Goal: Task Accomplishment & Management: Manage account settings

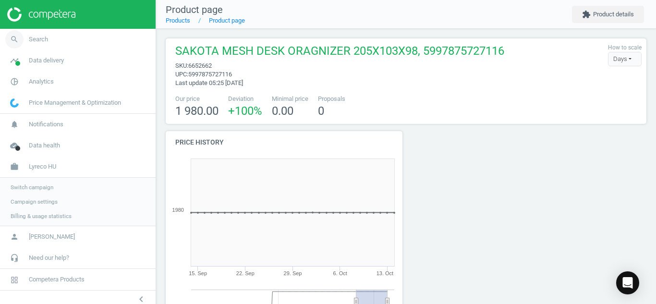
scroll to position [123, 488]
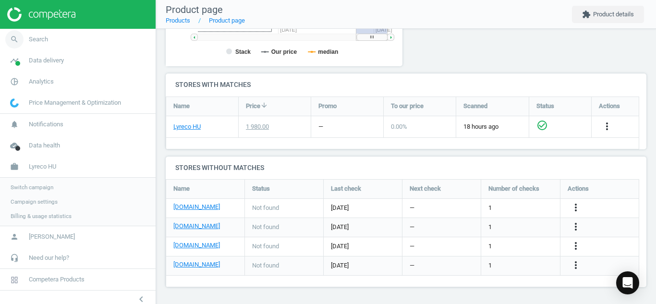
drag, startPoint x: 0, startPoint y: 0, endPoint x: 13, endPoint y: 38, distance: 40.1
click at [13, 38] on icon "search" at bounding box center [14, 39] width 18 height 18
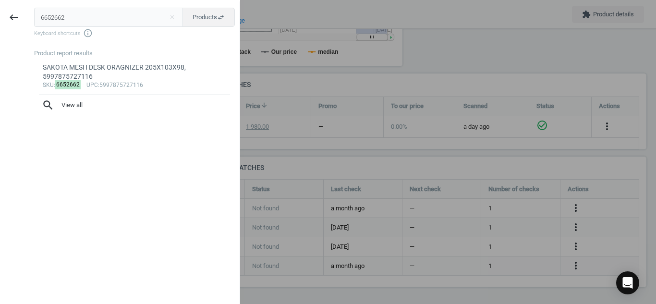
drag, startPoint x: 109, startPoint y: 16, endPoint x: 0, endPoint y: 21, distance: 108.6
click at [0, 21] on div "keyboard_backspace 6652662 close Products swap_horiz Keyboard shortcuts info_ou…" at bounding box center [120, 153] width 240 height 304
type input "4343125"
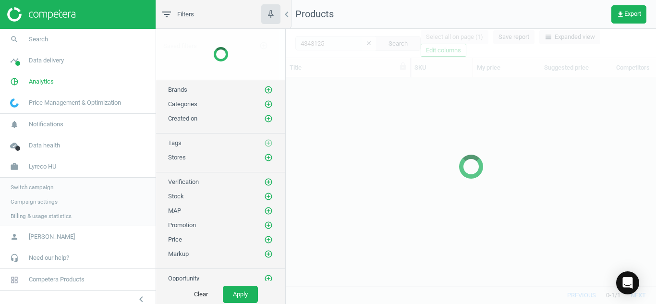
scroll to position [194, 363]
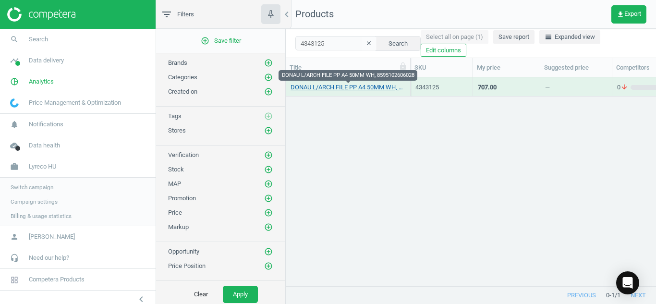
click at [332, 87] on link "DONAU L/ARCH FILE PP A4 50MM WH, 8595102606028" at bounding box center [348, 87] width 115 height 9
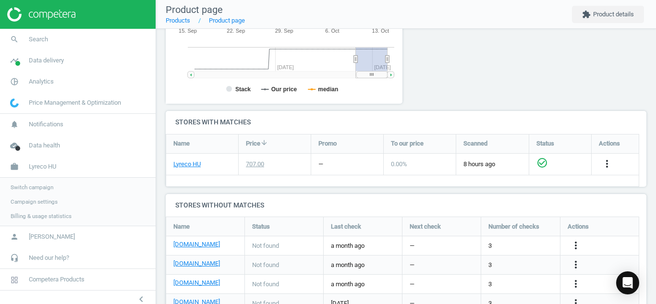
scroll to position [279, 0]
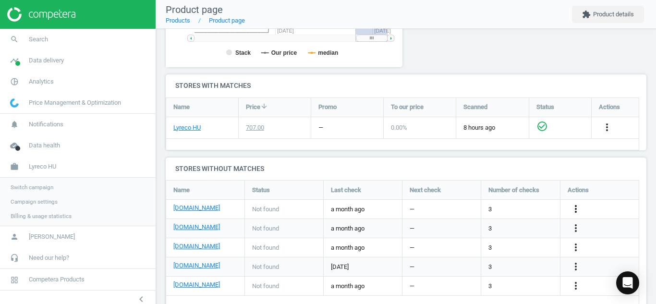
click at [576, 211] on icon "more_vert" at bounding box center [576, 209] width 12 height 12
click at [531, 214] on link "Edit URL/product option" at bounding box center [501, 209] width 132 height 15
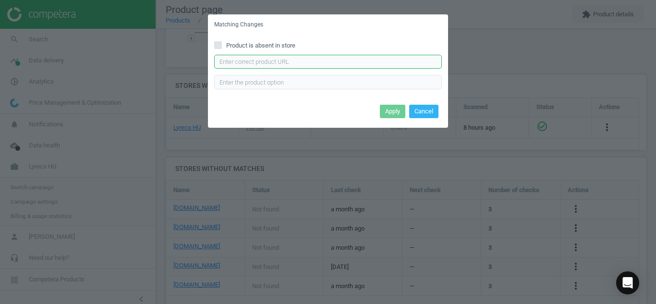
paste input "https://pbs-shop.hu/Product/9029/2005405/lever-arch-file-a4-5cm-q-connect-white"
click at [303, 66] on input "text" at bounding box center [328, 62] width 228 height 14
type input "https://pbs-shop.hu/Product/9029/2005405/lever-arch-file-a4-5cm-q-connect-white"
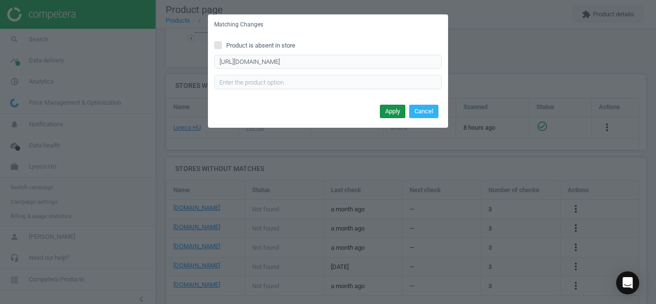
click at [384, 112] on button "Apply" at bounding box center [392, 111] width 25 height 13
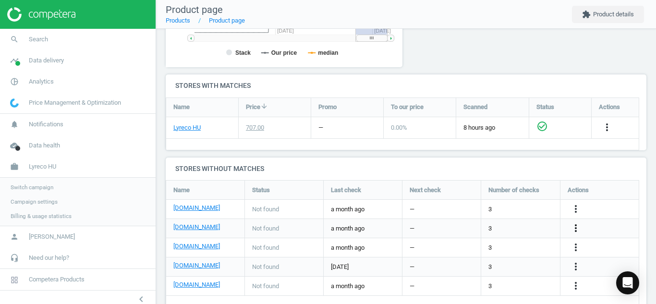
click at [575, 225] on icon "more_vert" at bounding box center [576, 228] width 12 height 12
click at [519, 228] on link "Edit URL/product option" at bounding box center [501, 228] width 132 height 15
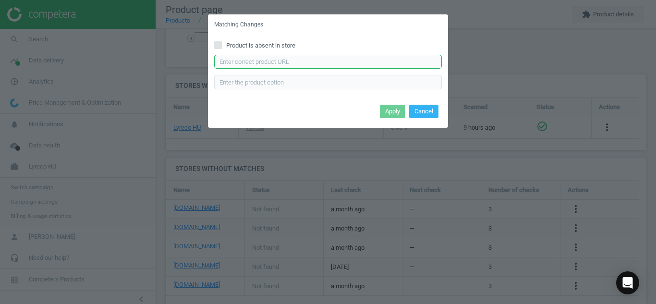
click at [387, 62] on input "text" at bounding box center [328, 62] width 228 height 14
paste input "https://vectraline.hu/iratrendezok/iratrendezo-fortuna-a-4-50-mm-feher-02-00025…"
type input "https://vectraline.hu/iratrendezok/iratrendezo-fortuna-a-4-50-mm-feher-02-00025…"
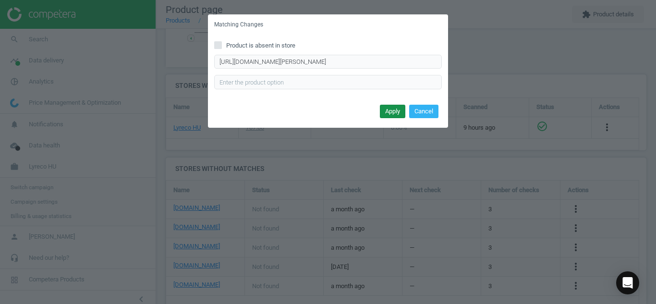
click at [384, 112] on button "Apply" at bounding box center [392, 111] width 25 height 13
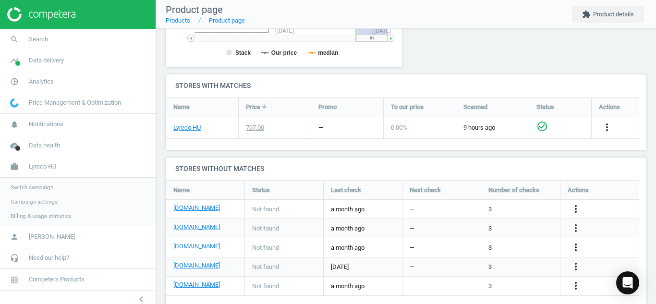
click at [575, 244] on icon "more_vert" at bounding box center [576, 248] width 12 height 12
click at [520, 247] on link "Edit URL/product option" at bounding box center [501, 247] width 132 height 15
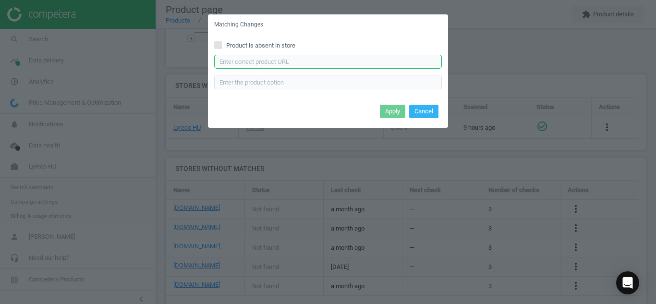
paste input "https://shop.megapapir.hu/irodaszerek-13/iratrendezes-archivalas-15/iratrendezo…"
click at [365, 62] on input "https://shop.megapapir.hu/irodaszerek-13/iratrendezes-archivalas-15/iratrendezo…" at bounding box center [328, 62] width 228 height 14
type input "https://shop.megapapir.hu/irodaszerek-13/iratrendezes-archivalas-15/iratrendezo…"
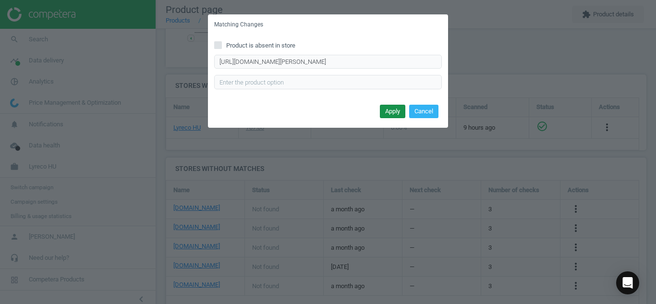
click at [387, 112] on button "Apply" at bounding box center [392, 111] width 25 height 13
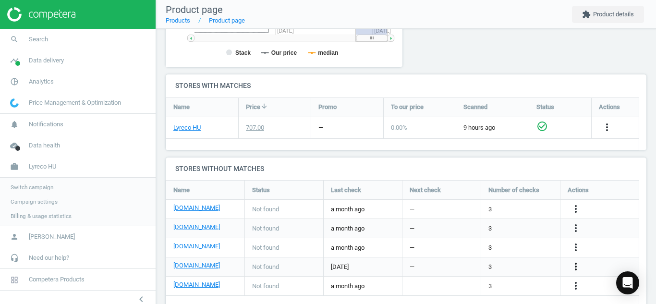
click at [575, 268] on icon "more_vert" at bounding box center [576, 267] width 12 height 12
click at [524, 267] on link "Edit URL/product option" at bounding box center [501, 266] width 132 height 15
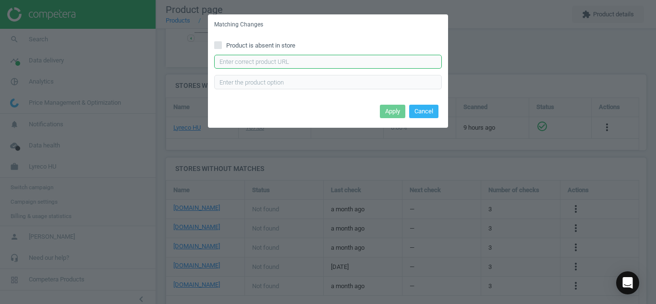
click at [374, 68] on input "text" at bounding box center [328, 62] width 228 height 14
paste input "https://web24.hu/iratrendezo-a4-5-cm-lapraszerelt-bluering-economy-feher-17738?…"
type input "https://web24.hu/iratrendezo-a4-5-cm-lapraszerelt-bluering-economy-feher-17738?…"
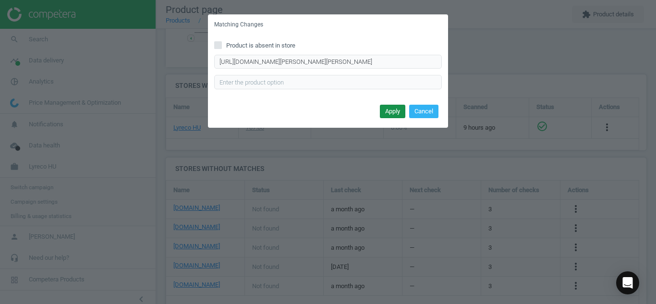
scroll to position [0, 0]
click at [388, 108] on button "Apply" at bounding box center [392, 111] width 25 height 13
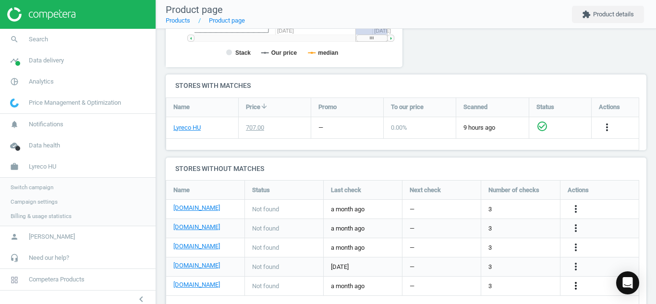
click at [574, 281] on icon "more_vert" at bounding box center [576, 286] width 12 height 12
click at [519, 276] on link "Edit URL/product option" at bounding box center [501, 281] width 132 height 15
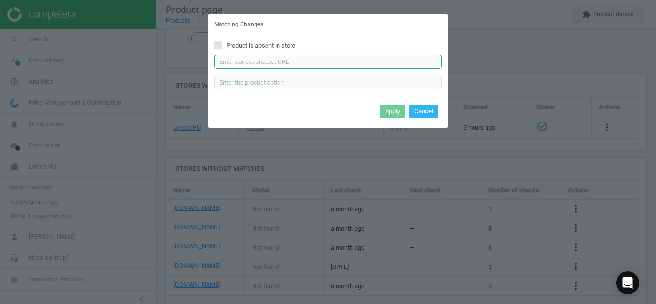
click at [335, 61] on input "text" at bounding box center [328, 62] width 228 height 14
paste input "https://termekek.metro.hu/shop/pv/BTY-X71863/0039/0021/SIGMA-Iratrendez%C5%91-K…"
type input "https://termekek.metro.hu/shop/pv/BTY-X71863/0039/0021/SIGMA-Iratrendez%C5%91-K…"
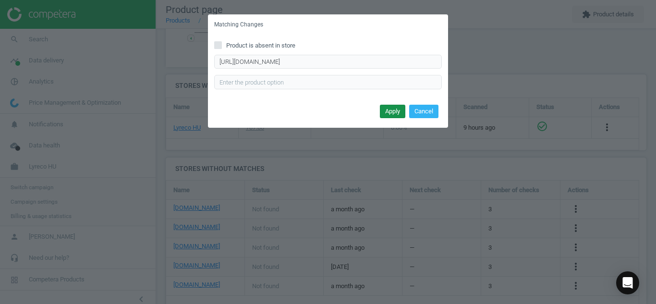
click at [394, 110] on button "Apply" at bounding box center [392, 111] width 25 height 13
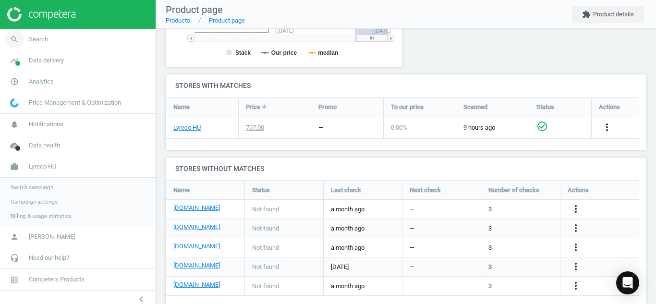
click at [7, 45] on icon "search" at bounding box center [14, 39] width 18 height 18
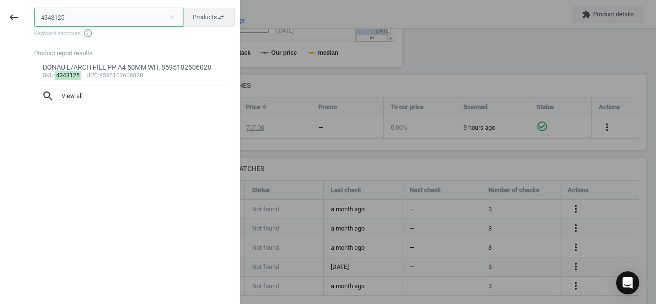
drag, startPoint x: 82, startPoint y: 20, endPoint x: 0, endPoint y: 13, distance: 82.0
click at [0, 13] on div "keyboard_backspace 4343125 close Products swap_horiz Keyboard shortcuts info_ou…" at bounding box center [120, 153] width 240 height 304
paste input "6053343"
type input "6053343"
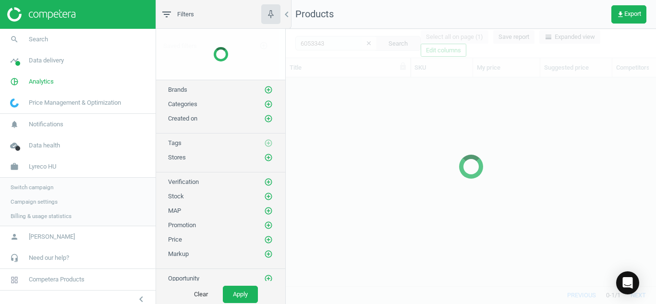
scroll to position [194, 363]
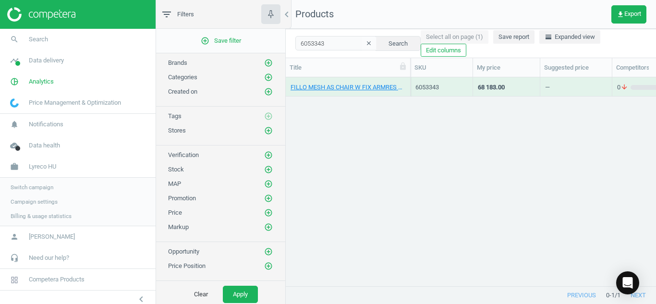
click at [359, 92] on div "FILLO MESH AS CHAIR W FIX ARMRES BLACK, 5901747065626" at bounding box center [348, 89] width 115 height 12
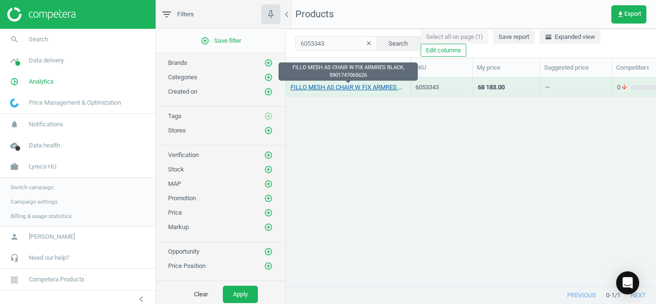
click at [358, 89] on link "FILLO MESH AS CHAIR W FIX ARMRES BLACK, 5901747065626" at bounding box center [348, 87] width 115 height 9
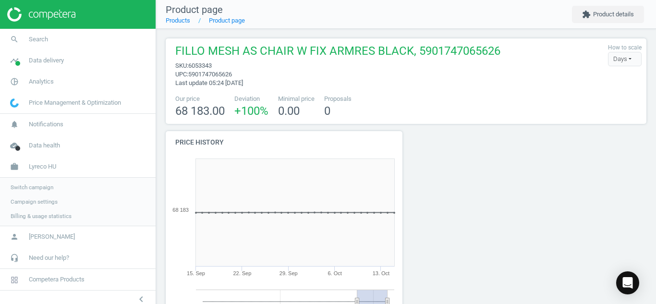
scroll to position [280, 0]
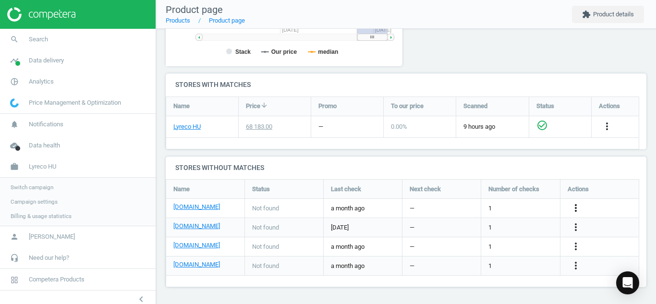
click at [573, 208] on icon "more_vert" at bounding box center [576, 208] width 12 height 12
click at [526, 206] on link "Edit URL/product option" at bounding box center [501, 208] width 132 height 15
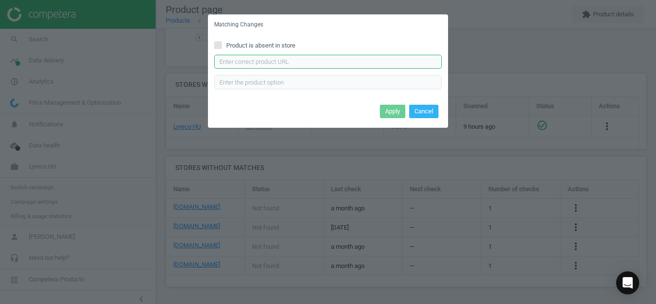
click at [408, 64] on input "text" at bounding box center [328, 62] width 228 height 14
paste input "https://pbs-shop.hu/Product/24987/7300102/operator-s-chair-zen-hu-mesh"
type input "https://pbs-shop.hu/Product/24987/7300102/operator-s-chair-zen-hu-mesh"
click at [386, 111] on button "Apply" at bounding box center [392, 111] width 25 height 13
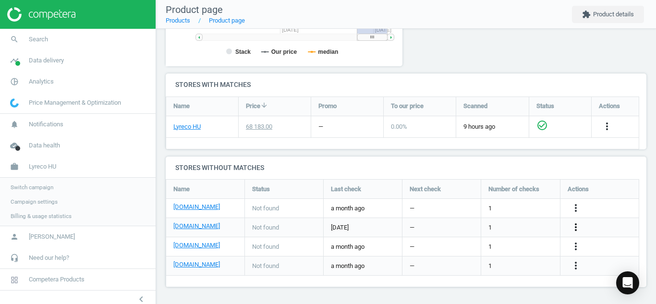
click at [572, 223] on icon "more_vert" at bounding box center [576, 227] width 12 height 12
click at [531, 218] on link "Report error in other" at bounding box center [501, 212] width 132 height 15
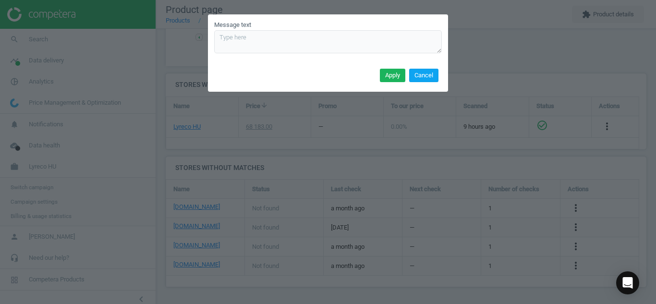
click at [428, 79] on button "Cancel" at bounding box center [423, 75] width 29 height 13
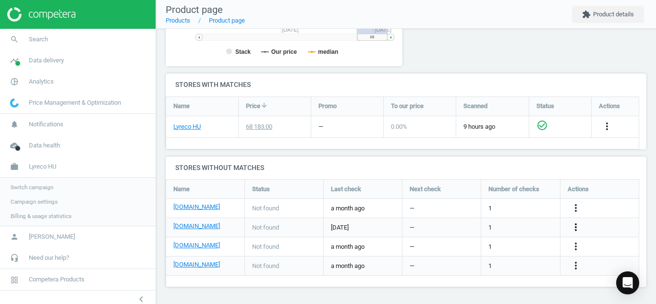
click at [577, 228] on icon "more_vert" at bounding box center [576, 227] width 12 height 12
click at [499, 229] on link "Edit URL/product option" at bounding box center [501, 227] width 132 height 15
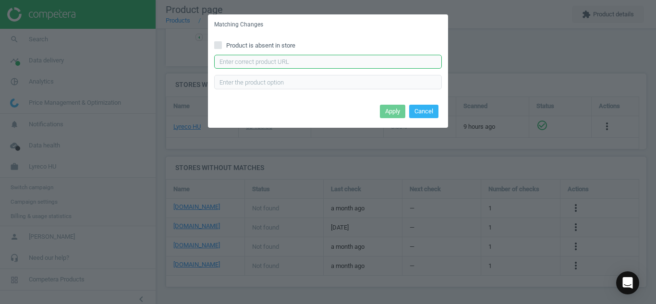
paste input "https://www.officedepot.hu/Irodai-munkaszekek/Antares-Jackson-fekete-halos-irod…"
click at [369, 66] on input "https://www.officedepot.hu/Irodai-munkaszekek/Antares-Jackson-fekete-halos-irod…" at bounding box center [328, 62] width 228 height 14
type input "https://www.officedepot.hu/Irodai-munkaszekek/Antares-Jackson-fekete-halos-irod…"
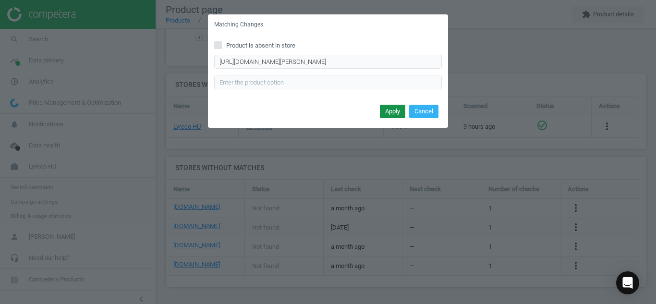
click at [395, 112] on button "Apply" at bounding box center [392, 111] width 25 height 13
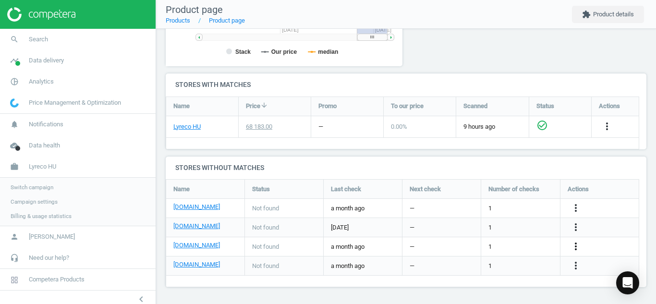
click at [572, 244] on icon "more_vert" at bounding box center [576, 247] width 12 height 12
click at [524, 246] on link "Edit URL/product option" at bounding box center [501, 246] width 132 height 15
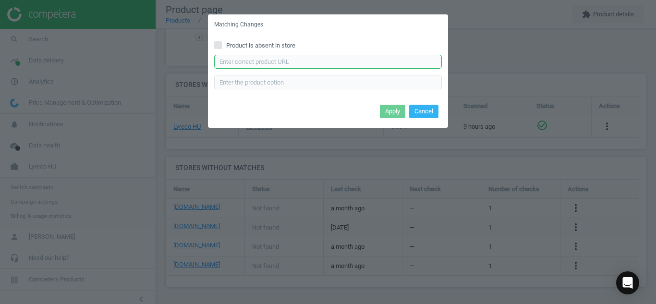
click at [391, 67] on input "text" at bounding box center [328, 62] width 228 height 14
paste input "https://vectraline.hu/Irodai-forgoszekek/Szek-forgo-TENNESSEE-fekete-21-0017601…"
type input "https://vectraline.hu/Irodai-forgoszekek/Szek-forgo-TENNESSEE-fekete-21-0017601…"
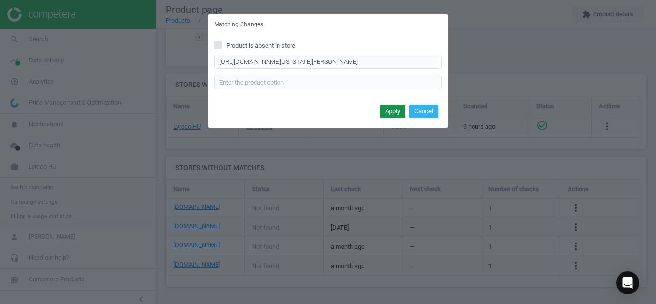
click at [393, 115] on button "Apply" at bounding box center [392, 111] width 25 height 13
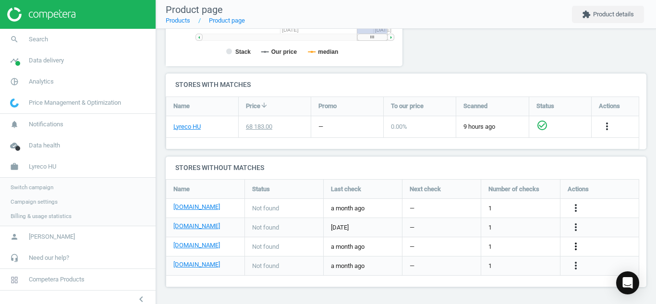
click at [573, 248] on icon "more_vert" at bounding box center [576, 247] width 12 height 12
click at [520, 247] on link "Edit URL/product option" at bounding box center [501, 246] width 132 height 15
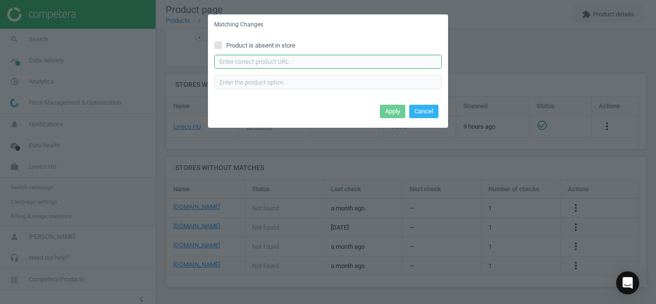
click at [287, 65] on input "text" at bounding box center [328, 62] width 228 height 14
paste input "https://vectraline.hu/Irodai-forgoszekek/Szek-forgo-TENNESSEE-fekete-21-0017601…"
type input "https://vectraline.hu/Irodai-forgoszekek/Szek-forgo-TENNESSEE-fekete-21-0017601…"
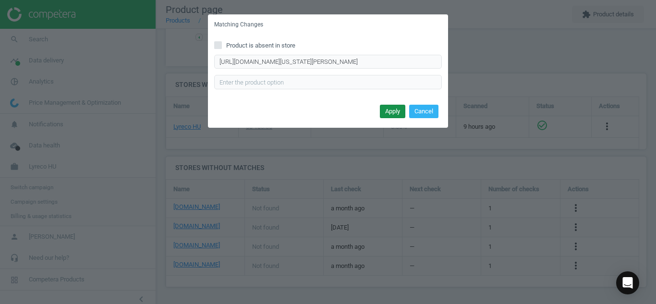
click at [384, 108] on button "Apply" at bounding box center [392, 111] width 25 height 13
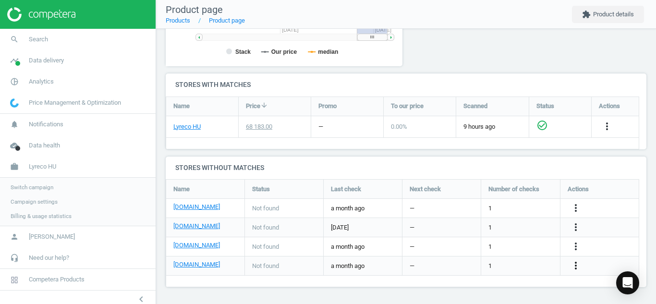
click at [575, 263] on icon "more_vert" at bounding box center [576, 266] width 12 height 12
click at [536, 265] on link "Edit URL/product option" at bounding box center [501, 265] width 132 height 15
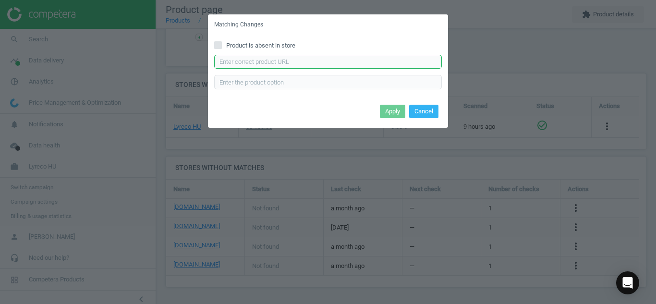
click at [324, 61] on input "text" at bounding box center [328, 62] width 228 height 14
paste input "https://www.manutan.hu/hu/mhu/syn-k-tullio-irodai-szekek"
type input "https://www.manutan.hu/hu/mhu/syn-k-tullio-irodai-szekek"
click at [391, 112] on button "Apply" at bounding box center [392, 111] width 25 height 13
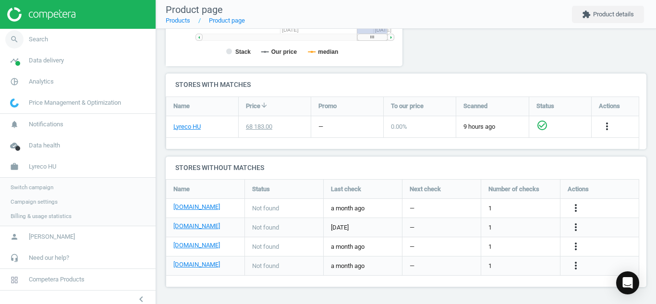
click at [13, 41] on icon "search" at bounding box center [14, 39] width 18 height 18
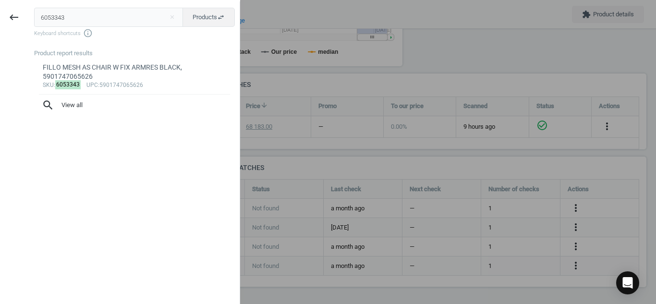
drag, startPoint x: 83, startPoint y: 18, endPoint x: 0, endPoint y: 27, distance: 83.1
click at [0, 27] on div "keyboard_backspace 6053343 close Products swap_horiz Keyboard shortcuts info_ou…" at bounding box center [120, 153] width 240 height 304
type input "8125208"
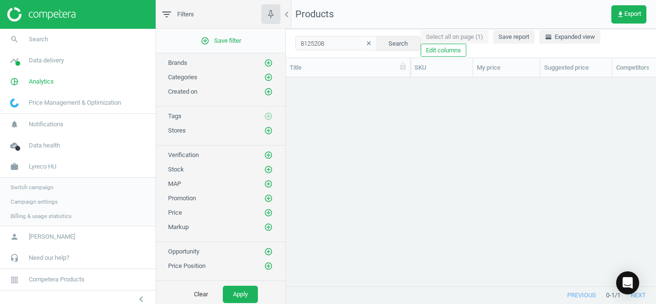
scroll to position [194, 363]
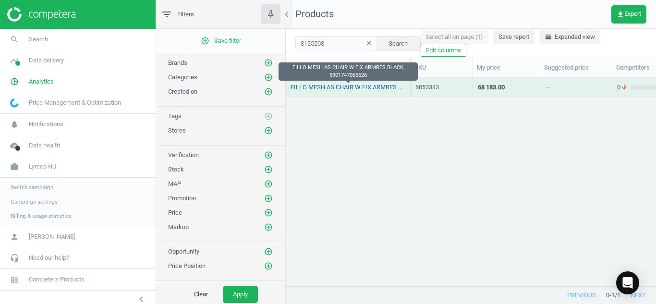
click at [355, 83] on link "FILLO MESH AS CHAIR W FIX ARMRES BLACK, 5901747065626" at bounding box center [348, 87] width 115 height 9
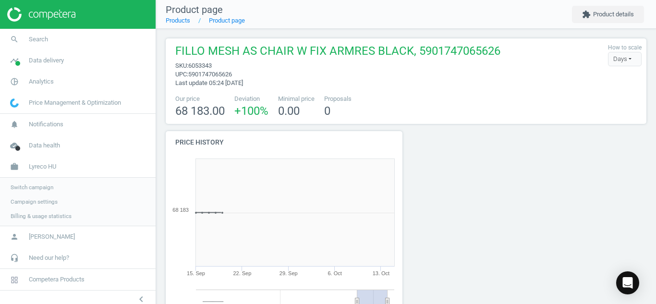
scroll to position [207, 248]
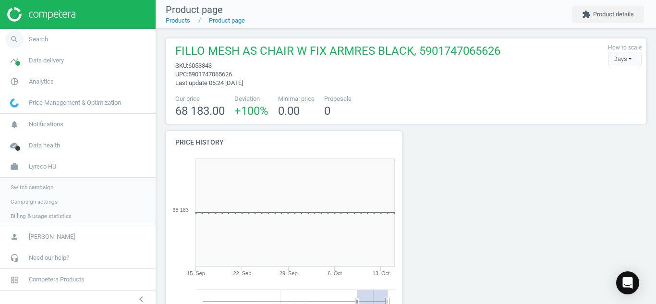
click at [9, 38] on icon "search" at bounding box center [14, 39] width 18 height 18
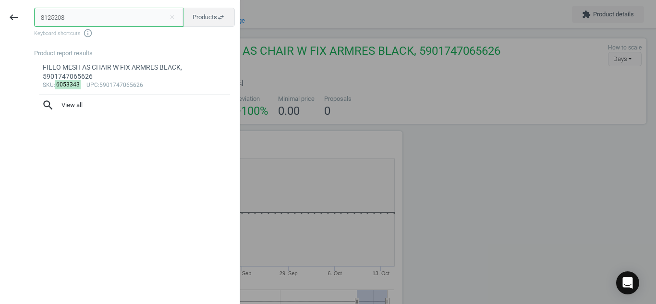
drag, startPoint x: 76, startPoint y: 18, endPoint x: 0, endPoint y: 15, distance: 76.4
click at [0, 15] on div "keyboard_backspace 8125208 close Products swap_horiz Keyboard shortcuts info_ou…" at bounding box center [120, 153] width 240 height 304
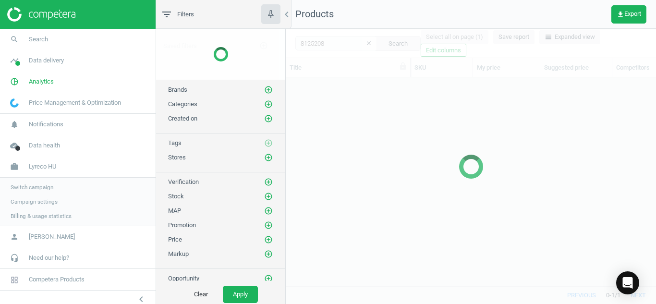
scroll to position [194, 363]
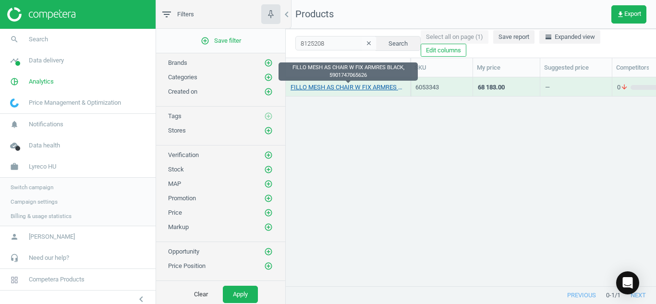
click at [322, 89] on link "FILLO MESH AS CHAIR W FIX ARMRES BLACK, 5901747065626" at bounding box center [348, 87] width 115 height 9
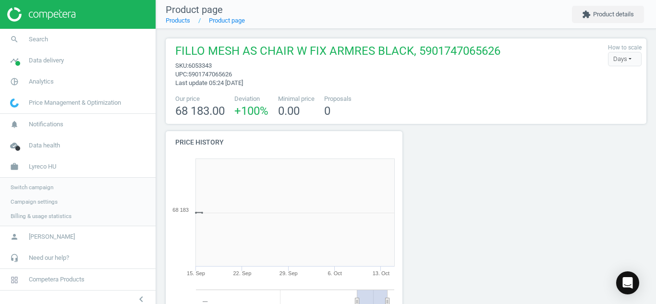
scroll to position [207, 248]
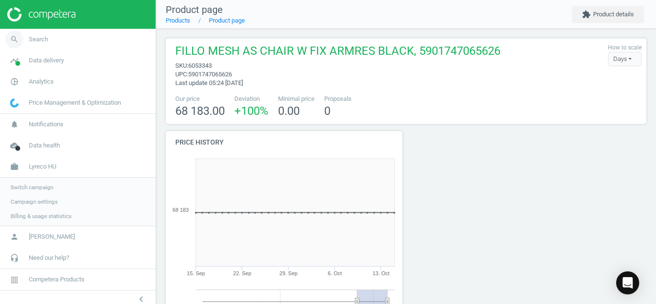
click at [12, 40] on icon "search" at bounding box center [14, 39] width 18 height 18
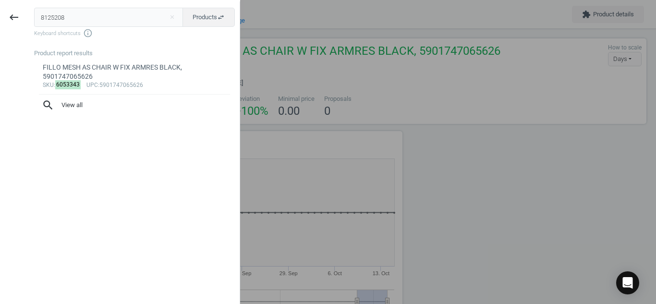
drag, startPoint x: 86, startPoint y: 17, endPoint x: 0, endPoint y: 4, distance: 86.9
click at [0, 4] on div "keyboard_backspace 8125208 close Products swap_horiz Keyboard shortcuts info_ou…" at bounding box center [120, 153] width 240 height 304
click at [88, 14] on input "8125208" at bounding box center [108, 17] width 149 height 19
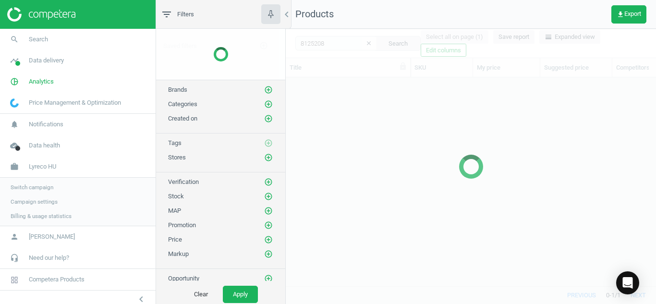
scroll to position [194, 363]
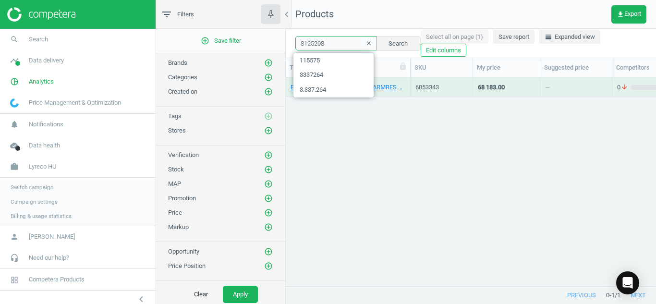
click at [350, 47] on input "8125208" at bounding box center [335, 43] width 81 height 14
click at [330, 42] on input "8125208" at bounding box center [335, 43] width 81 height 14
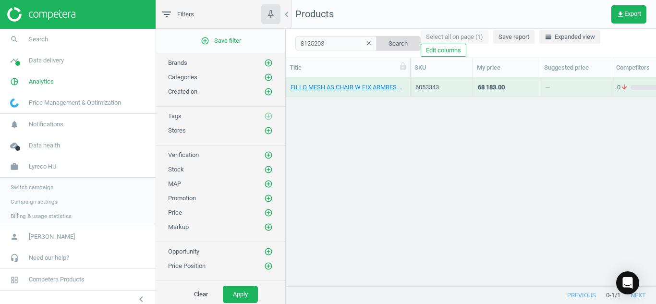
click at [394, 38] on button "Search" at bounding box center [398, 43] width 45 height 14
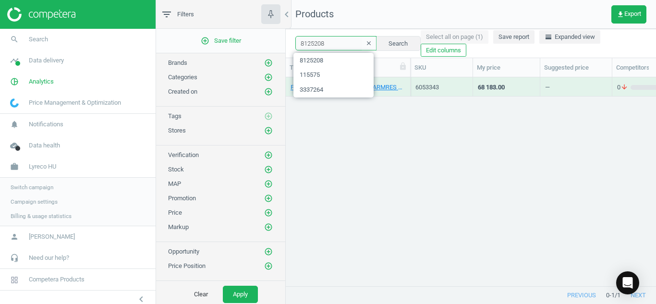
drag, startPoint x: 334, startPoint y: 41, endPoint x: 146, endPoint y: -17, distance: 196.1
click at [146, 0] on html "Group 2 Created with Sketch. ic/cloud_download/grey600 Created with Sketch. gra…" at bounding box center [328, 152] width 656 height 304
paste input "7096974"
type input "7096974"
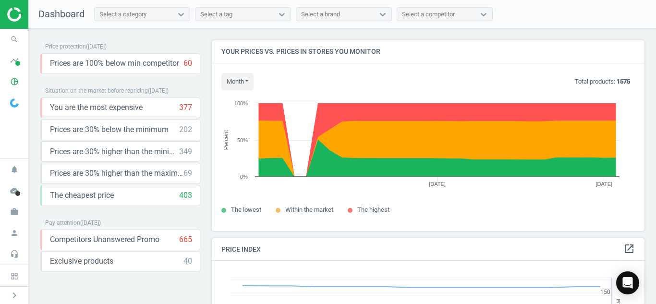
scroll to position [236, 440]
click at [11, 218] on icon "work" at bounding box center [14, 212] width 18 height 18
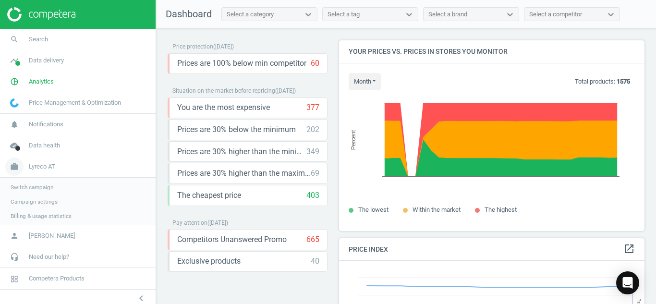
scroll to position [236, 313]
click at [16, 166] on icon "work" at bounding box center [14, 167] width 18 height 18
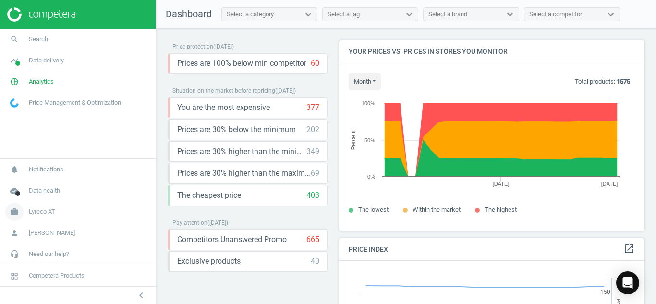
click at [17, 216] on icon "work" at bounding box center [14, 212] width 18 height 18
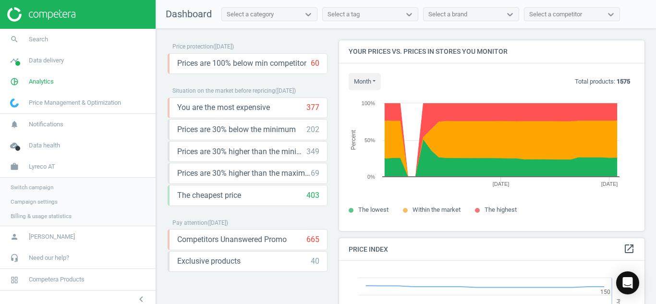
click at [31, 190] on span "Switch campaign" at bounding box center [32, 187] width 43 height 8
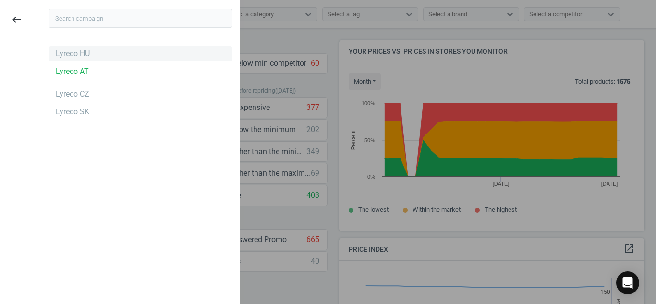
click at [74, 53] on div "Lyreco HU" at bounding box center [73, 54] width 34 height 11
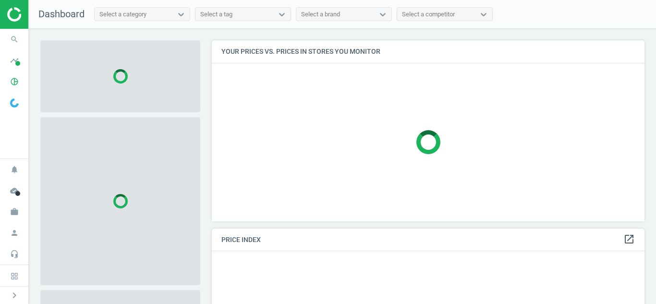
scroll to position [195, 440]
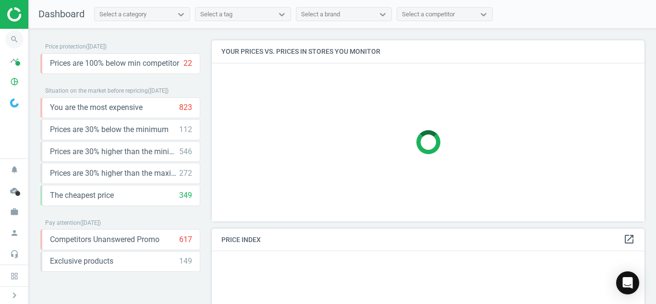
click at [15, 37] on icon "search" at bounding box center [14, 39] width 18 height 18
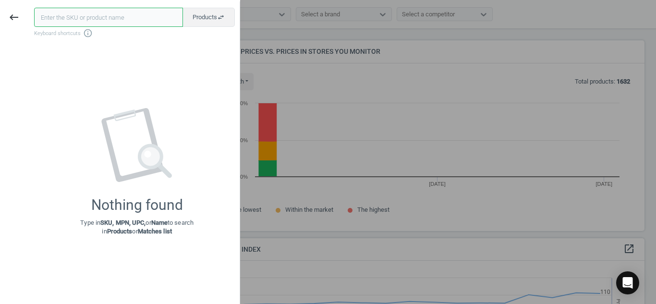
scroll to position [236, 440]
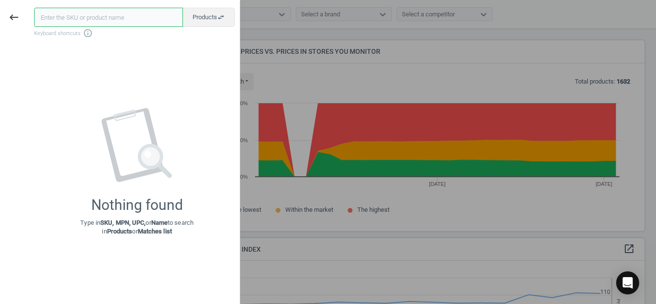
paste input "8125208"
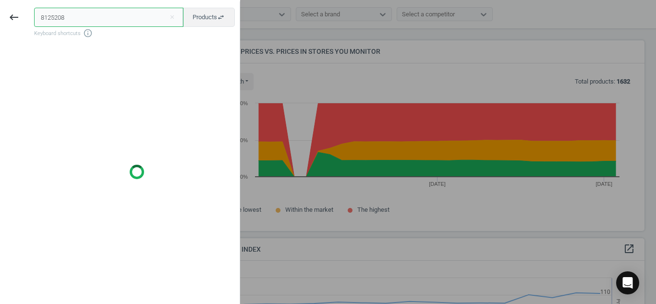
type input "8125208"
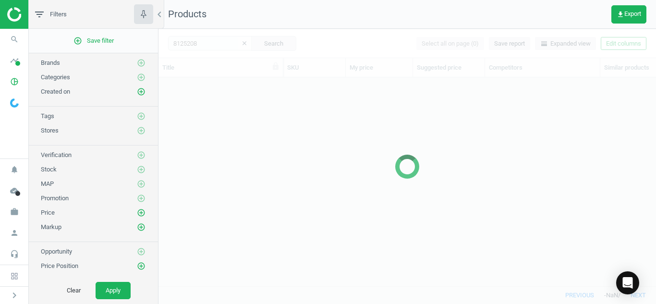
scroll to position [194, 490]
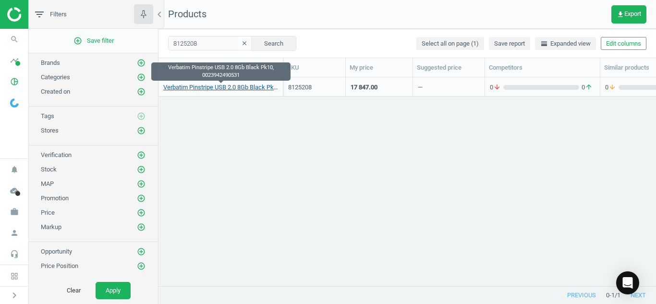
click at [185, 84] on link "Verbatim Pinstripe USB 2.0 8Gb Black Pk10, 0023942490531" at bounding box center [220, 87] width 115 height 9
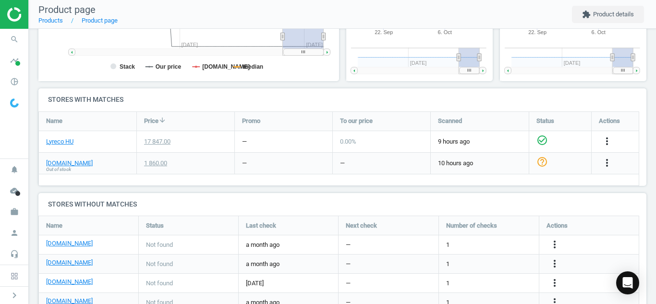
scroll to position [283, 0]
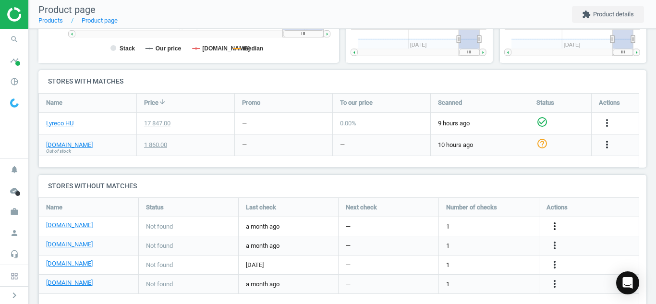
click at [553, 228] on icon "more_vert" at bounding box center [555, 226] width 12 height 12
click at [512, 227] on link "Edit URL/product option" at bounding box center [480, 226] width 132 height 15
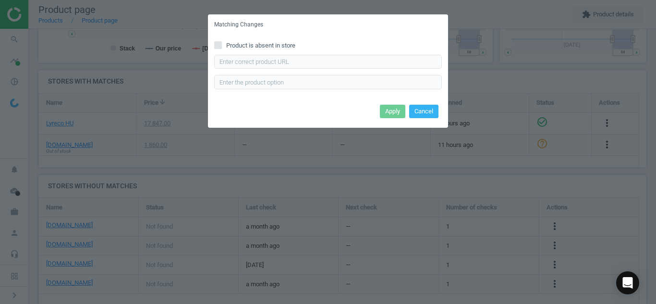
click at [217, 49] on icon at bounding box center [218, 45] width 8 height 8
click at [217, 48] on input "Product is absent in store" at bounding box center [218, 45] width 6 height 6
checkbox input "true"
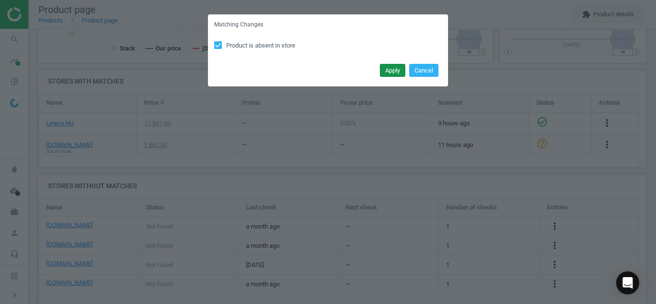
click at [388, 67] on button "Apply" at bounding box center [392, 70] width 25 height 13
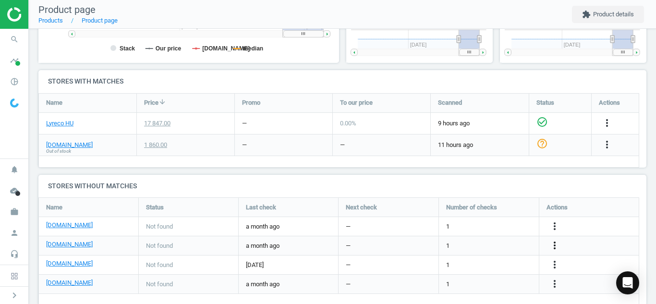
click at [555, 246] on icon "more_vert" at bounding box center [555, 246] width 12 height 12
click at [505, 252] on link "Edit URL/product option" at bounding box center [480, 245] width 132 height 15
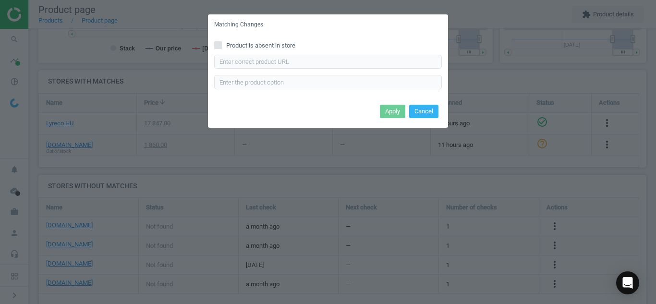
click at [218, 52] on div "Product is absent in store Enter correct product url" at bounding box center [328, 68] width 240 height 67
click at [218, 46] on input "Product is absent in store" at bounding box center [218, 45] width 6 height 6
checkbox input "true"
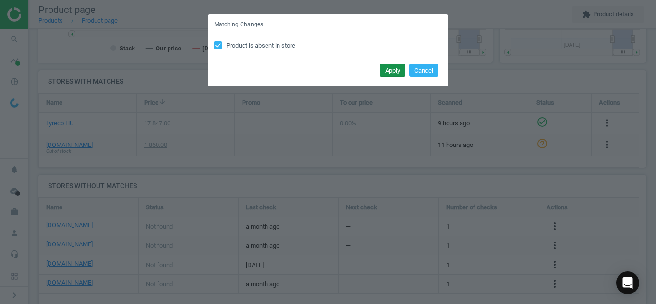
click at [391, 70] on button "Apply" at bounding box center [392, 70] width 25 height 13
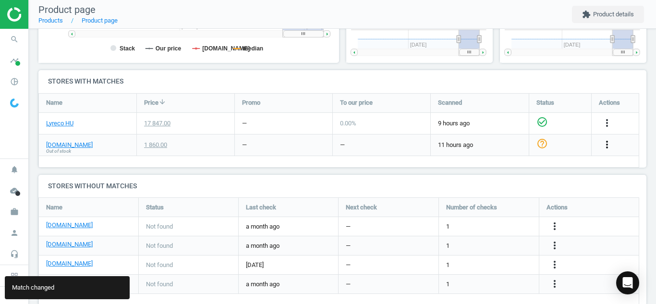
click at [612, 146] on icon "more_vert" at bounding box center [607, 145] width 12 height 12
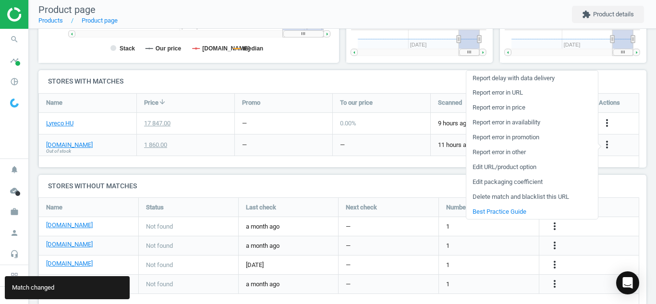
click at [511, 166] on link "Edit URL/product option" at bounding box center [532, 167] width 132 height 15
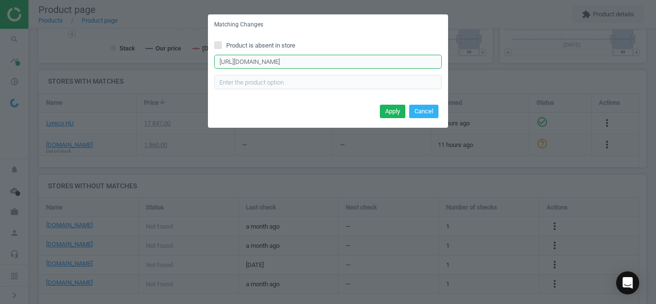
click at [290, 61] on input "[URL][DOMAIN_NAME]" at bounding box center [328, 62] width 228 height 14
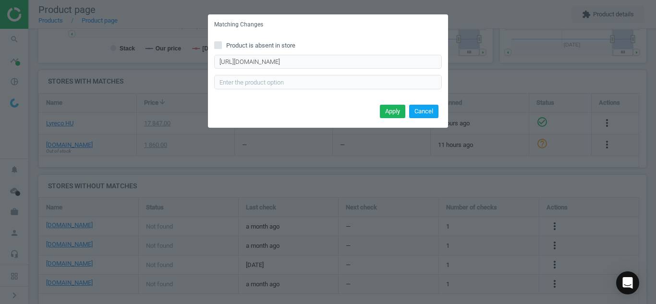
click at [421, 108] on button "Cancel" at bounding box center [423, 111] width 29 height 13
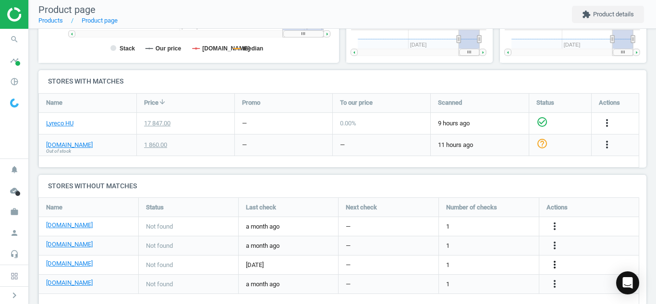
click at [559, 267] on icon "more_vert" at bounding box center [555, 265] width 12 height 12
click at [491, 270] on link "Edit URL/product option" at bounding box center [480, 264] width 132 height 15
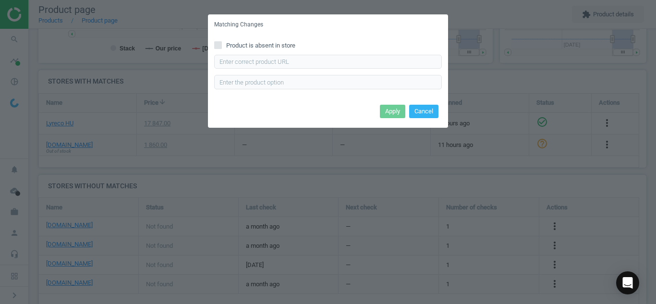
click at [216, 44] on input "Product is absent in store" at bounding box center [218, 45] width 6 height 6
checkbox input "true"
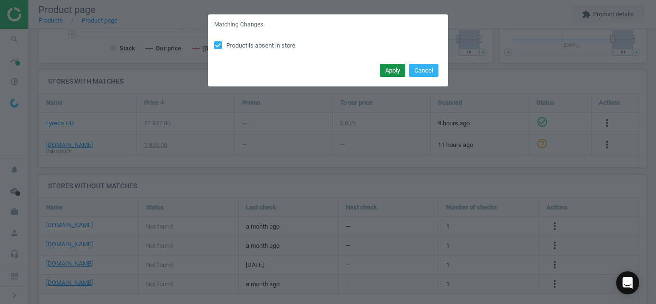
click at [388, 73] on button "Apply" at bounding box center [392, 70] width 25 height 13
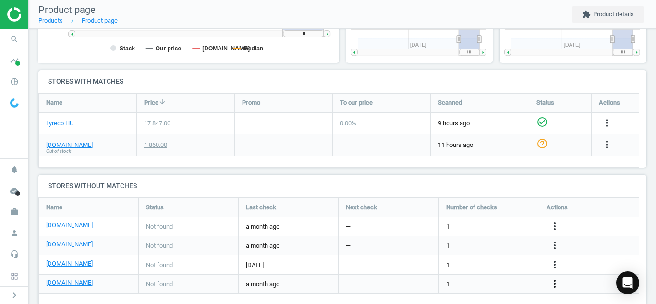
click at [554, 285] on icon "more_vert" at bounding box center [555, 284] width 12 height 12
click at [491, 280] on link "Edit URL/product option" at bounding box center [480, 281] width 132 height 15
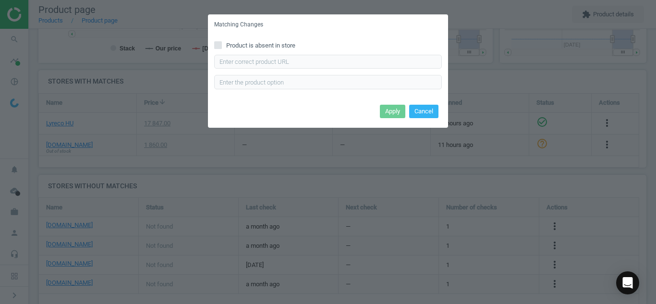
click at [222, 42] on label "Product is absent in store" at bounding box center [328, 45] width 228 height 9
click at [221, 42] on input "Product is absent in store" at bounding box center [218, 45] width 6 height 6
checkbox input "true"
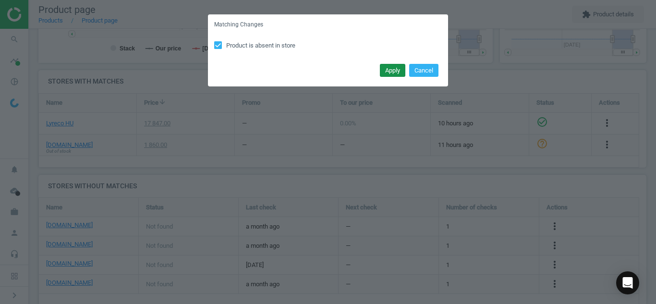
click at [388, 72] on button "Apply" at bounding box center [392, 70] width 25 height 13
